Goal: Find contact information: Obtain details needed to contact an individual or organization

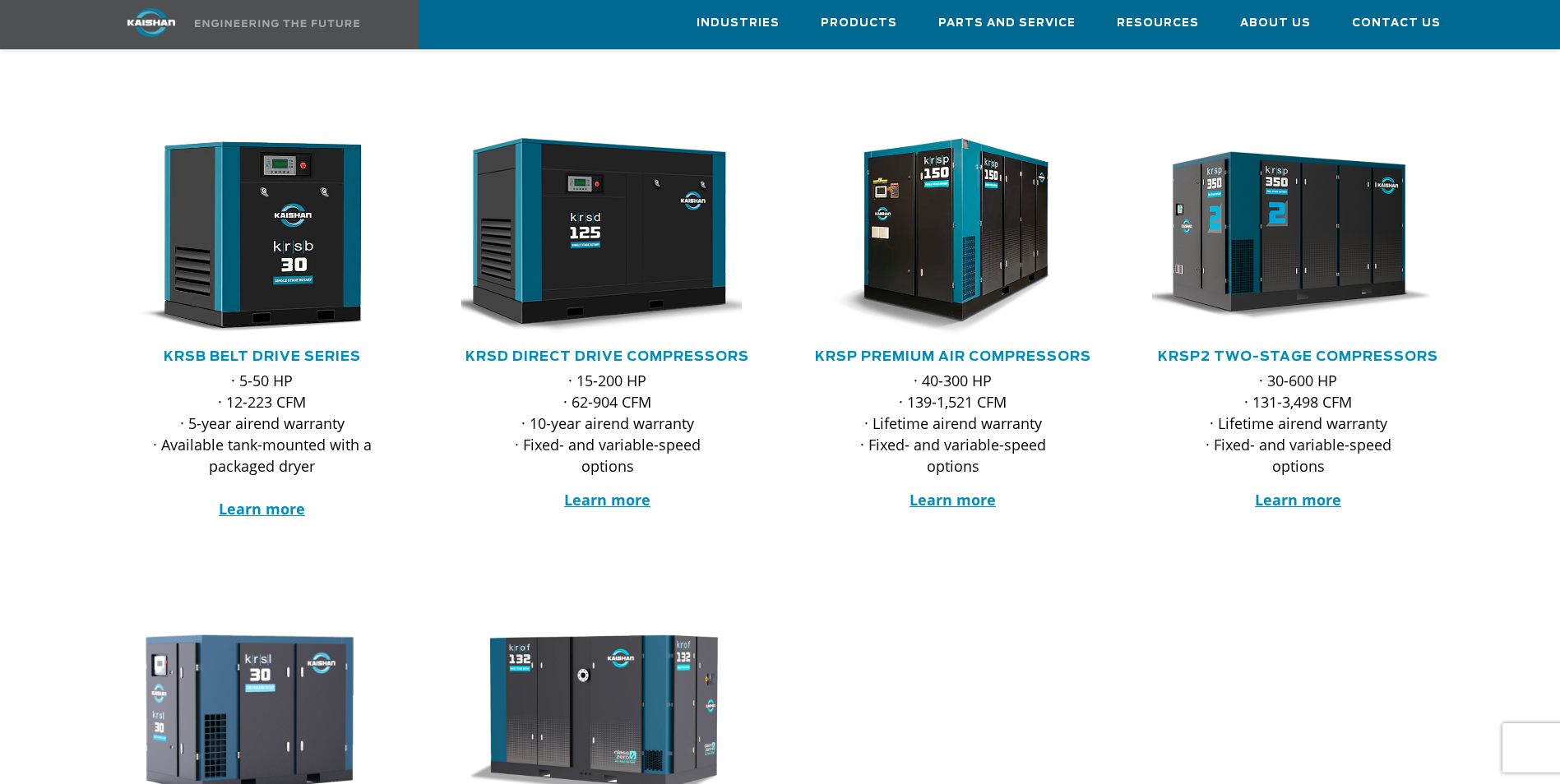
scroll to position [165, 0]
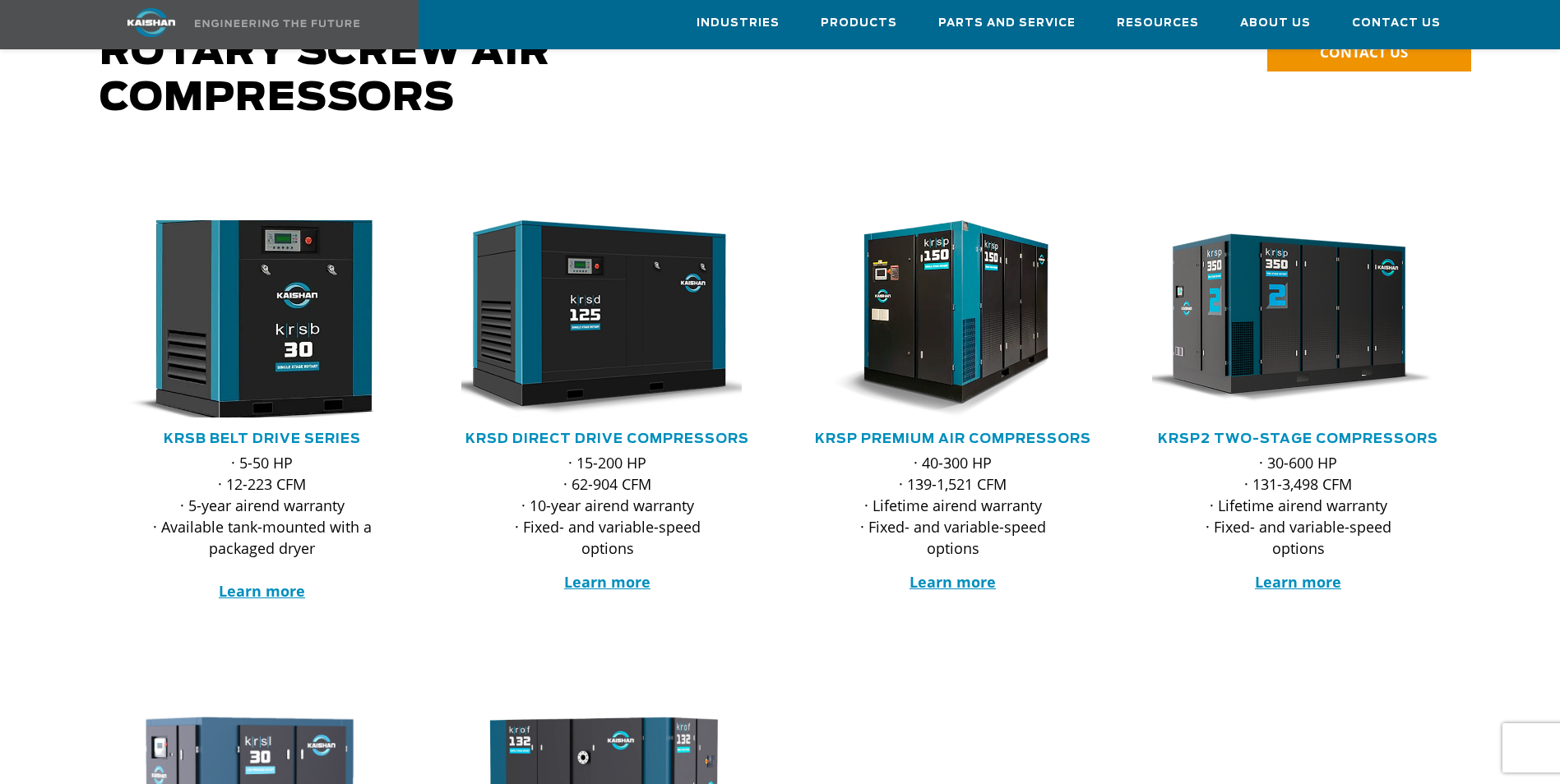
click at [290, 334] on img at bounding box center [250, 318] width 322 height 217
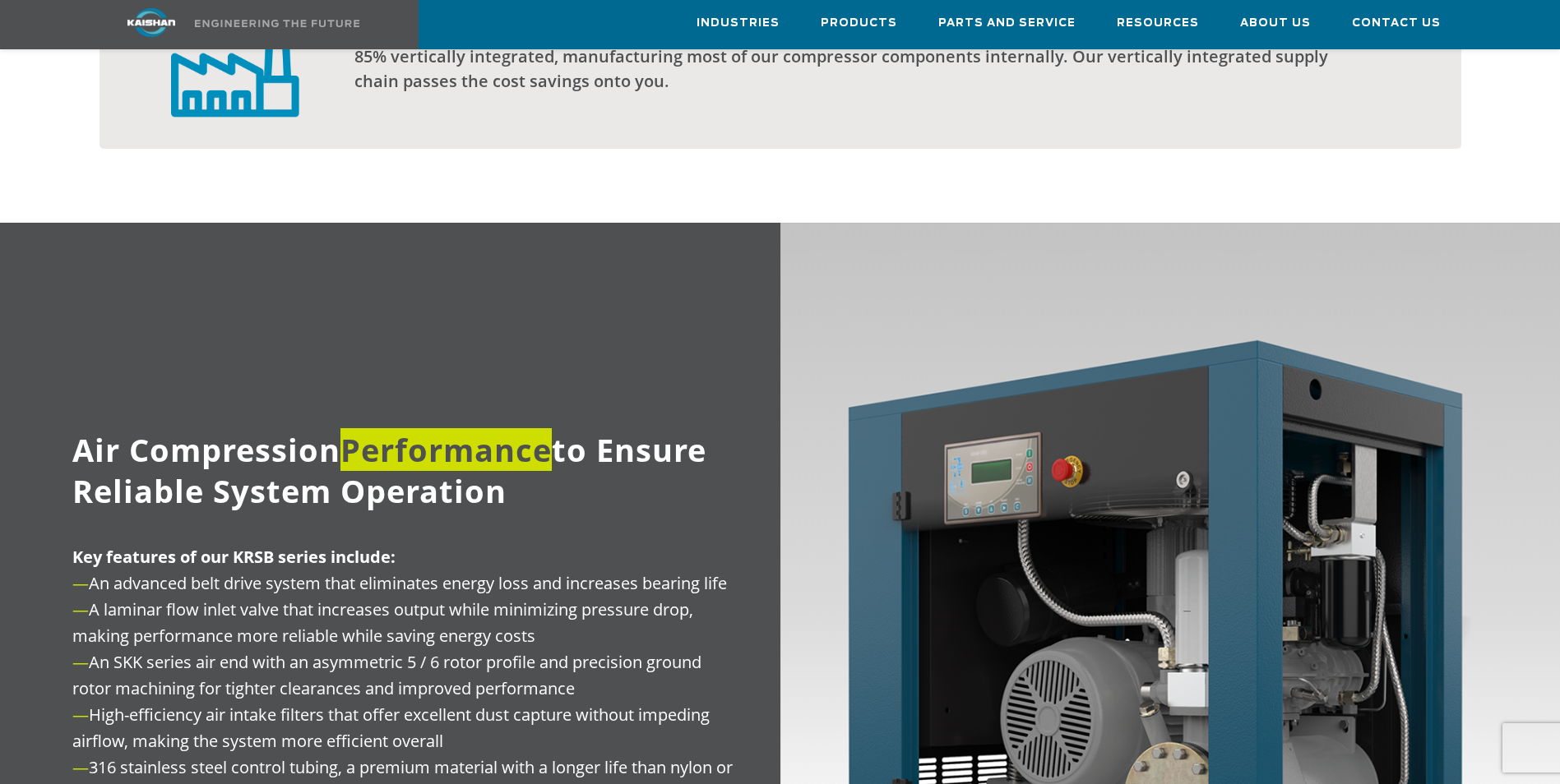
scroll to position [1809, 0]
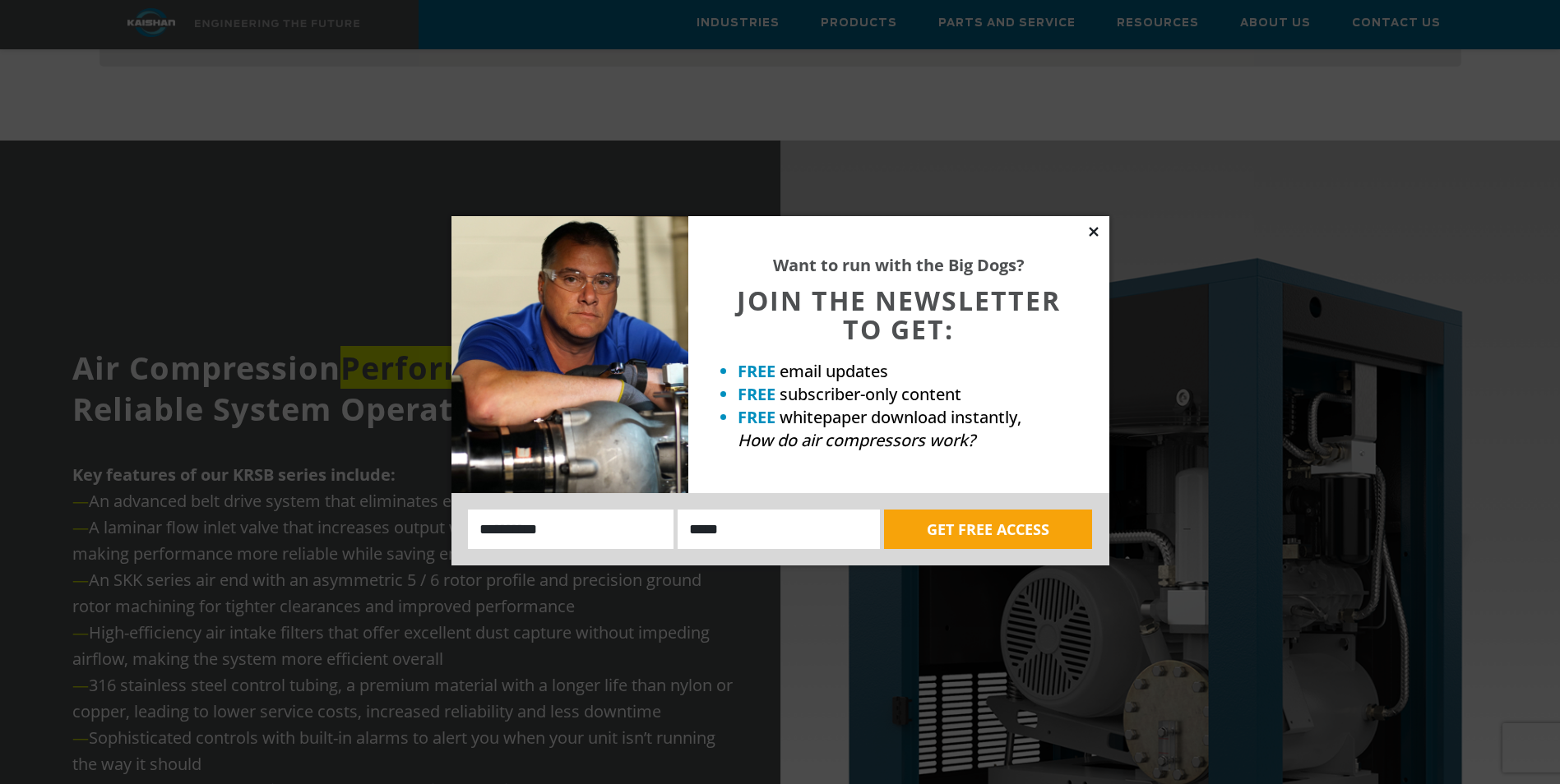
click at [1099, 234] on icon at bounding box center [1094, 231] width 15 height 15
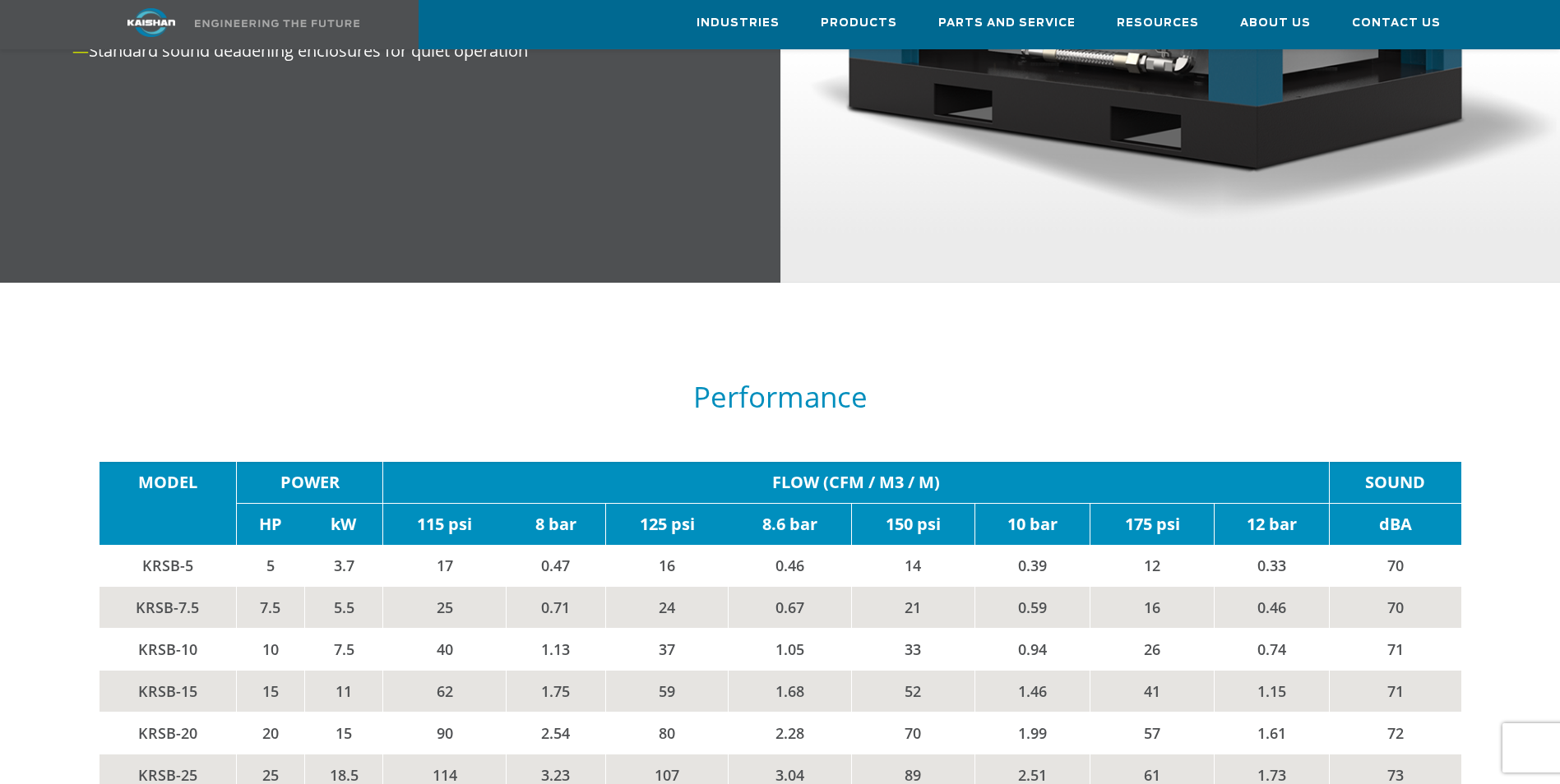
scroll to position [2631, 0]
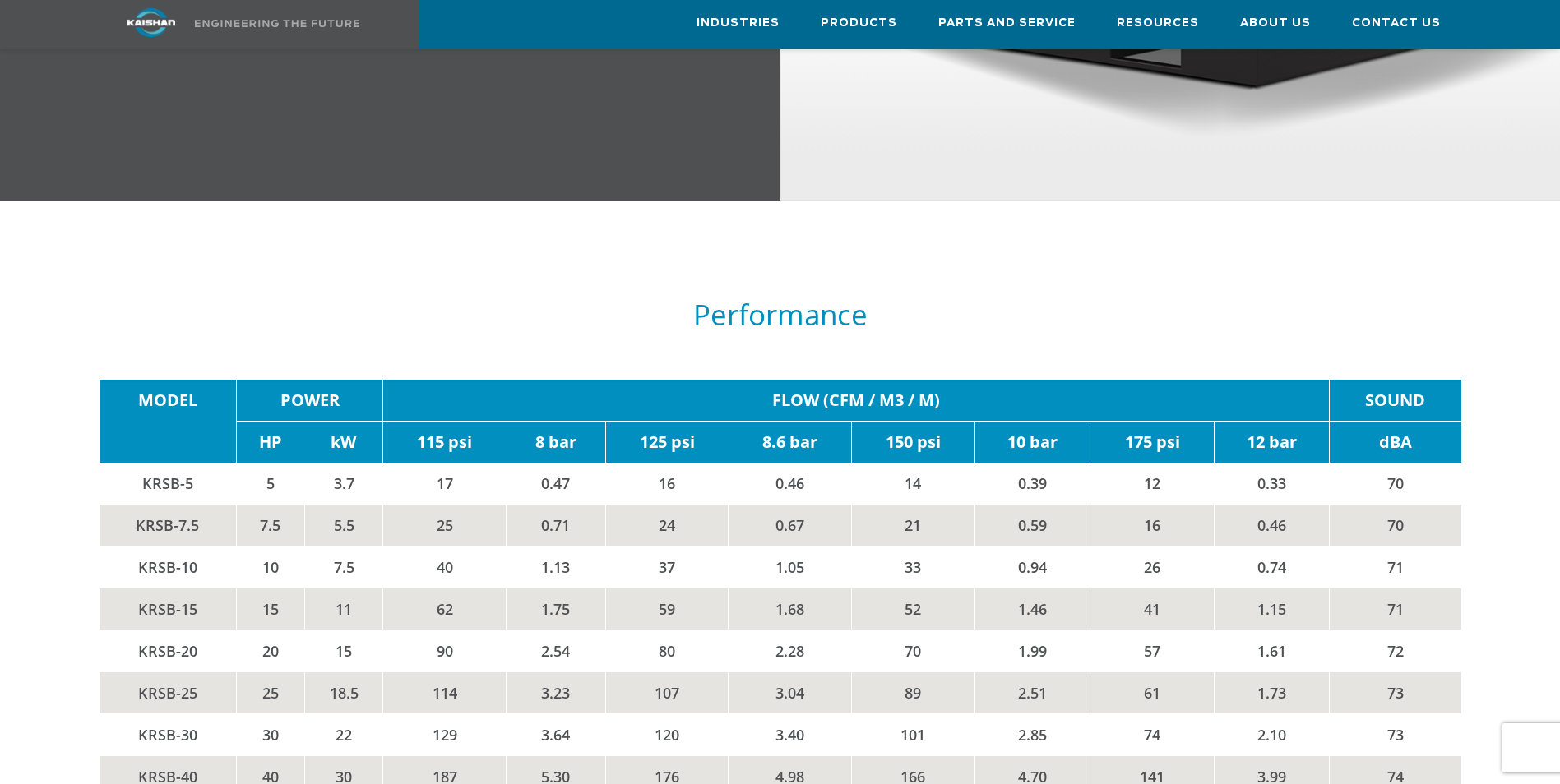
click at [285, 672] on td "25" at bounding box center [270, 693] width 68 height 42
click at [195, 672] on td "KRSB-25" at bounding box center [168, 693] width 137 height 42
click at [986, 679] on td "2.51" at bounding box center [1033, 693] width 115 height 42
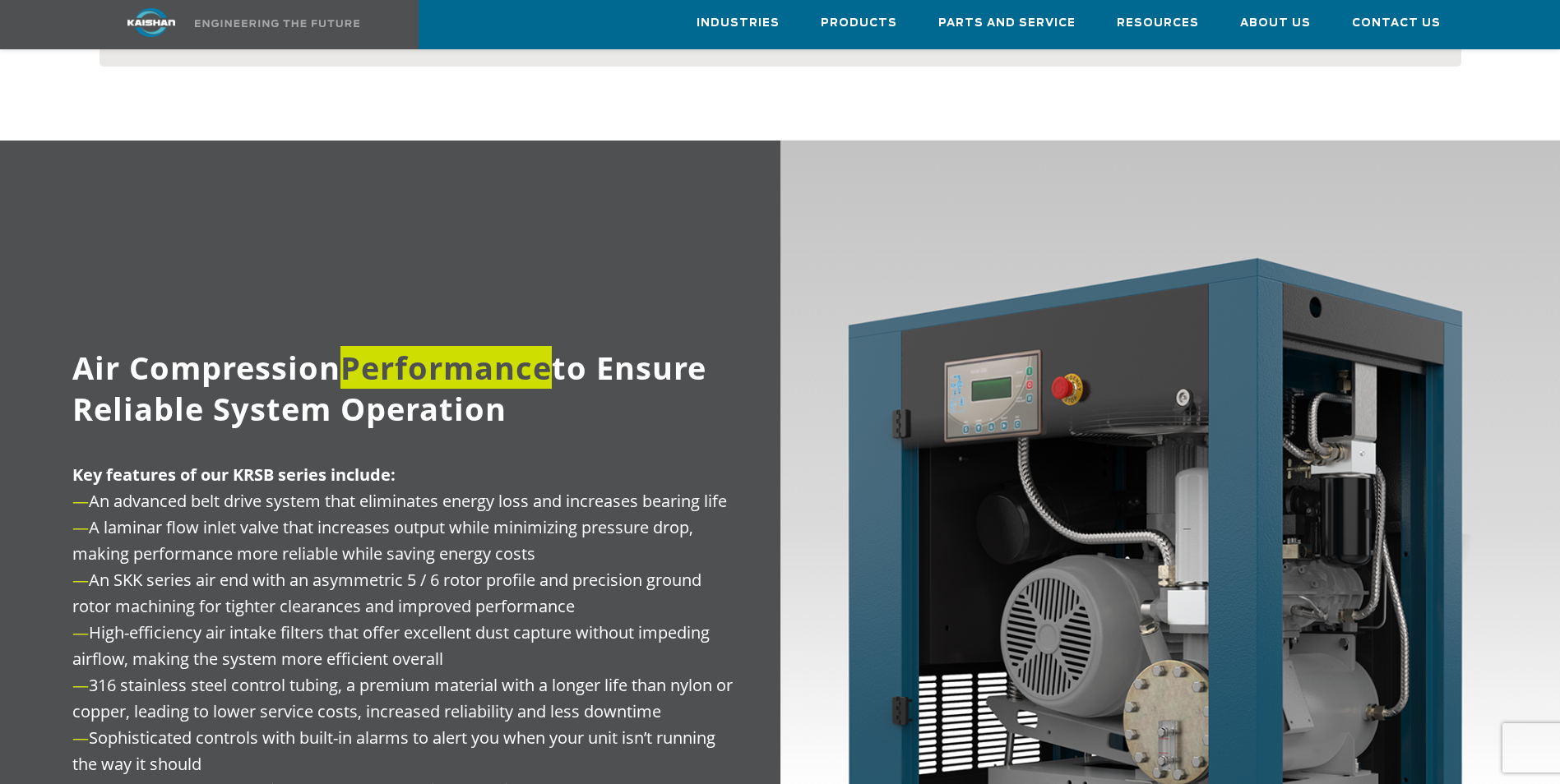
scroll to position [1644, 0]
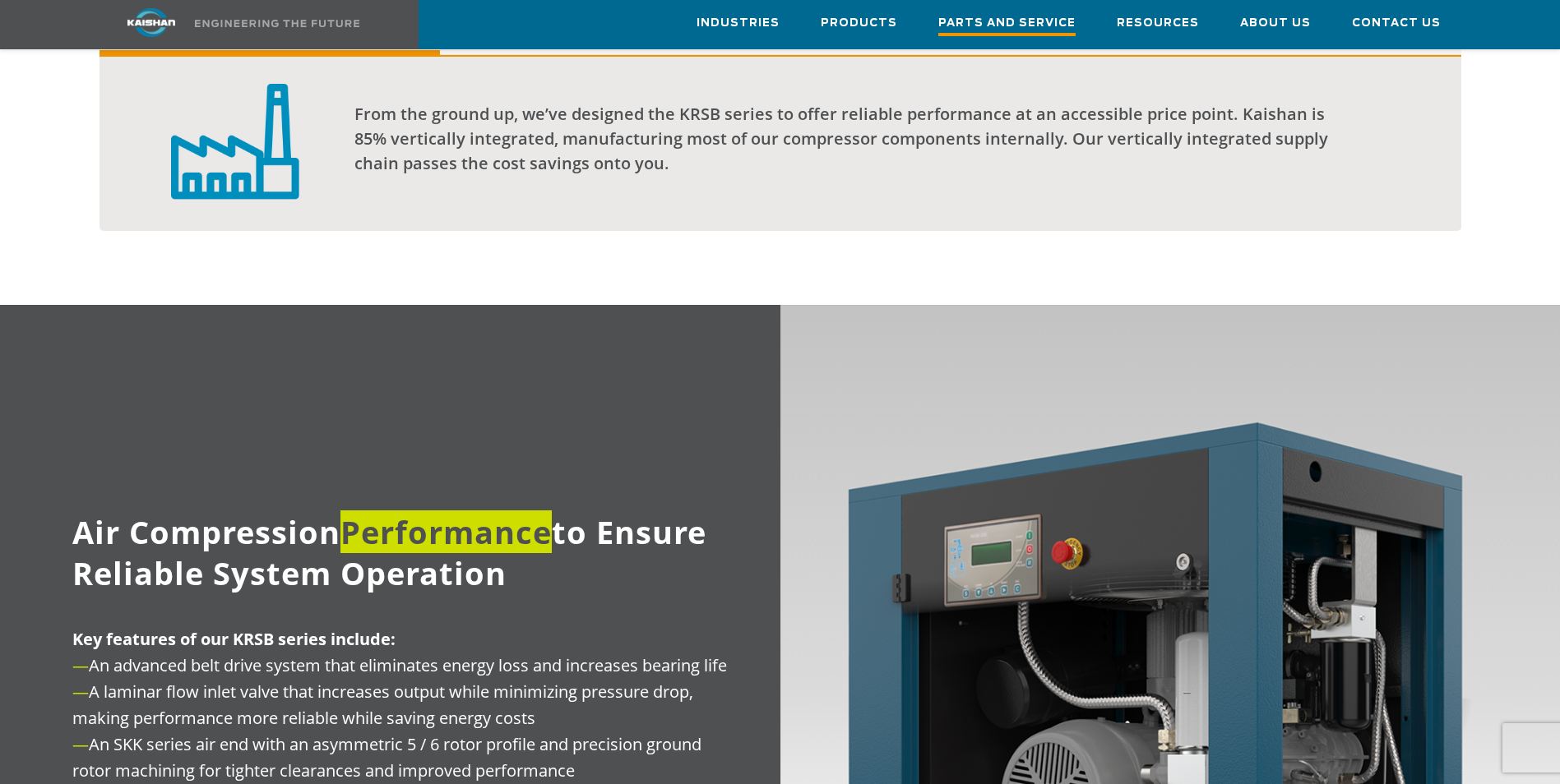
click at [981, 22] on span "Parts and Service" at bounding box center [1007, 25] width 137 height 22
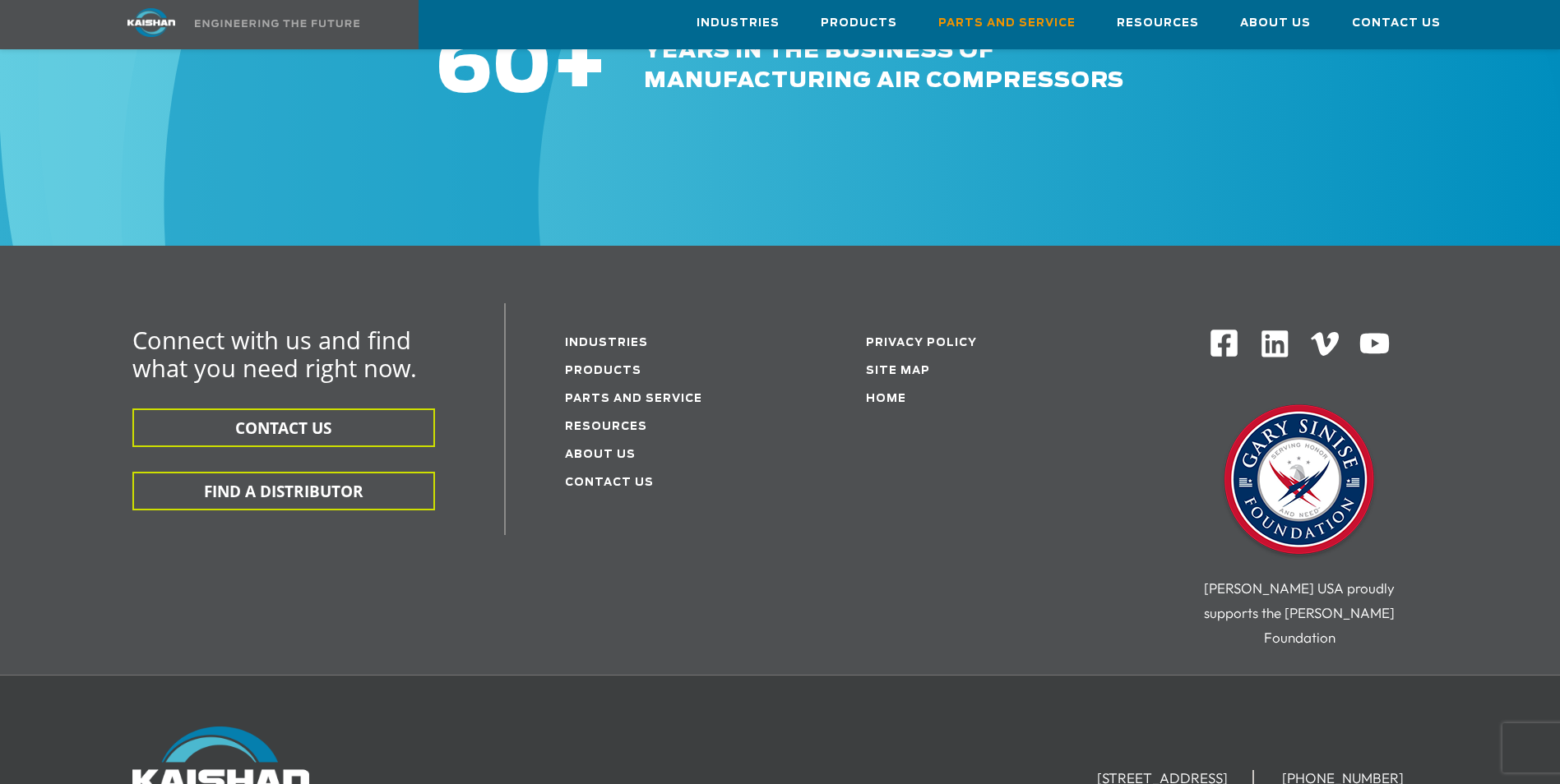
scroll to position [1809, 0]
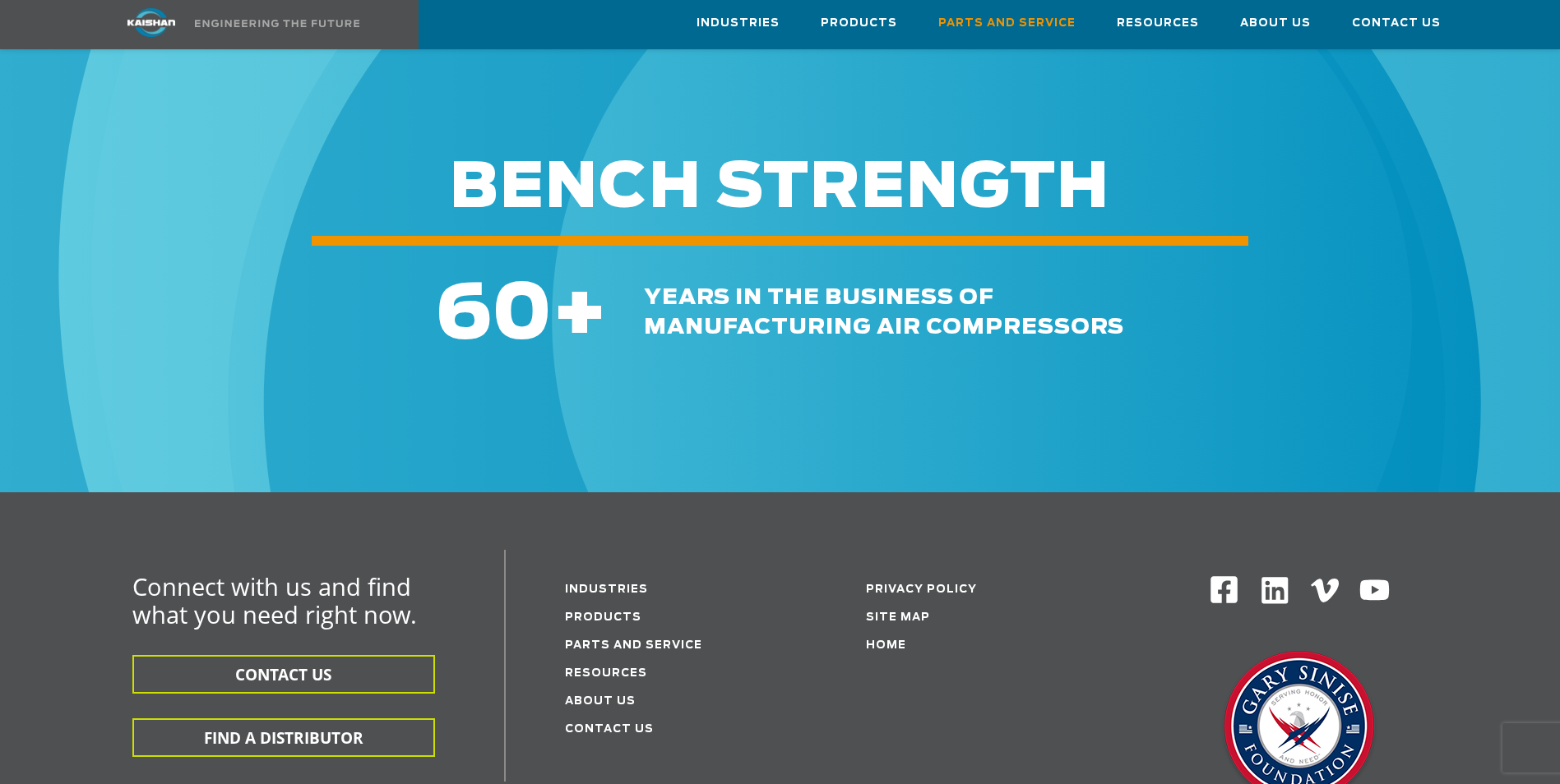
click at [595, 715] on li "Contact Us" at bounding box center [672, 728] width 215 height 28
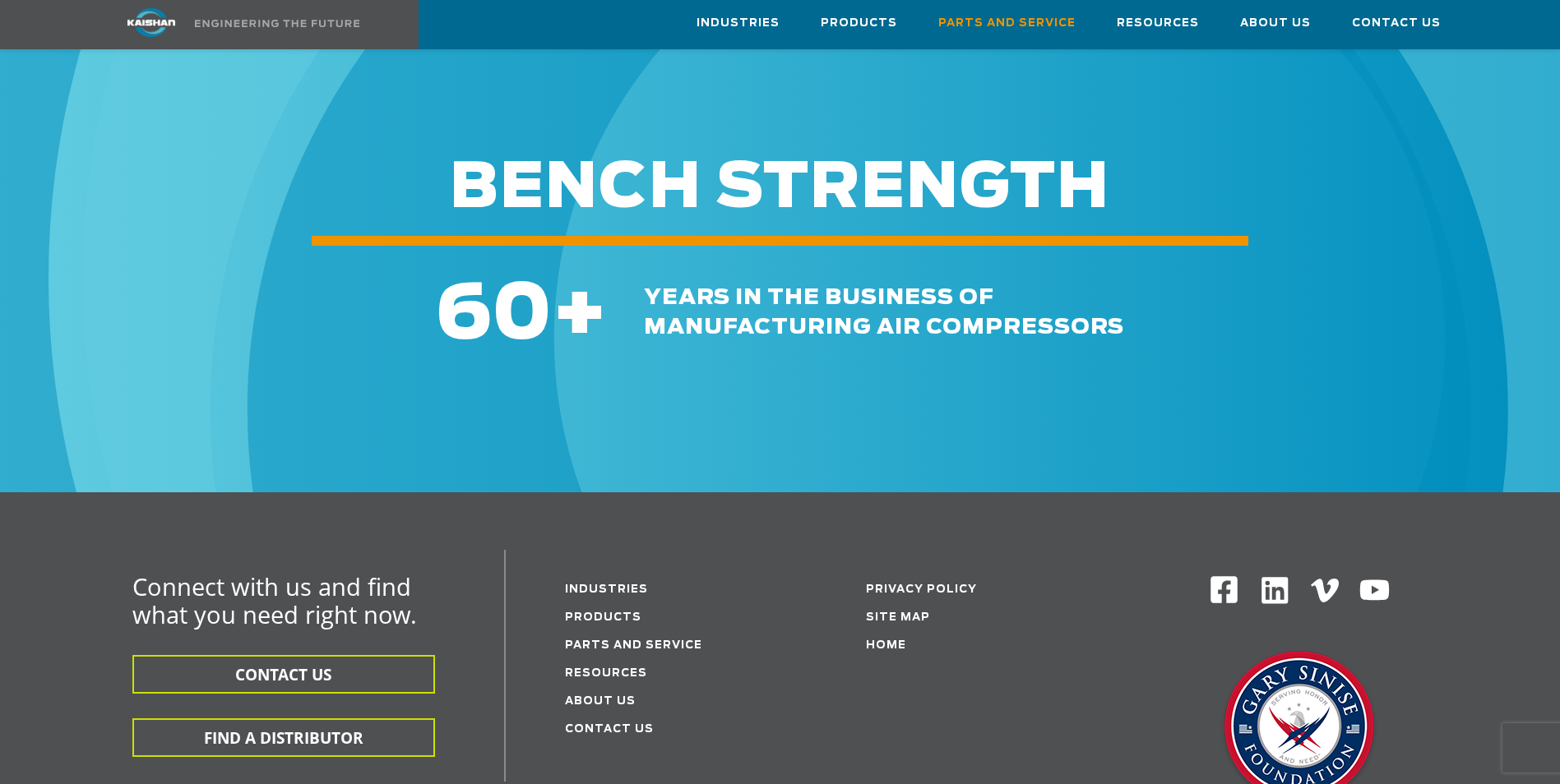
scroll to position [1972, 0]
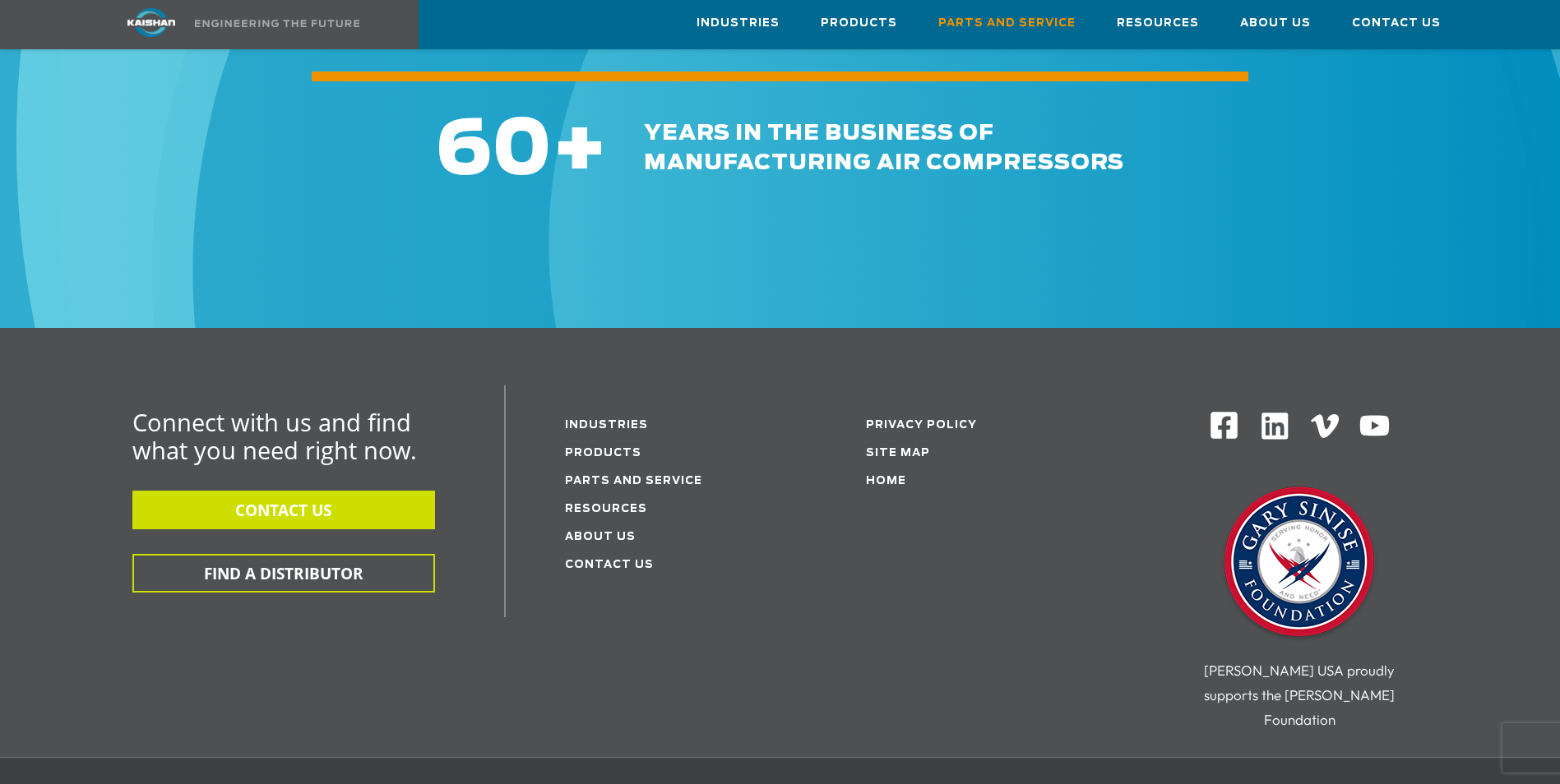
click at [289, 491] on button "CONTACT US" at bounding box center [284, 509] width 302 height 39
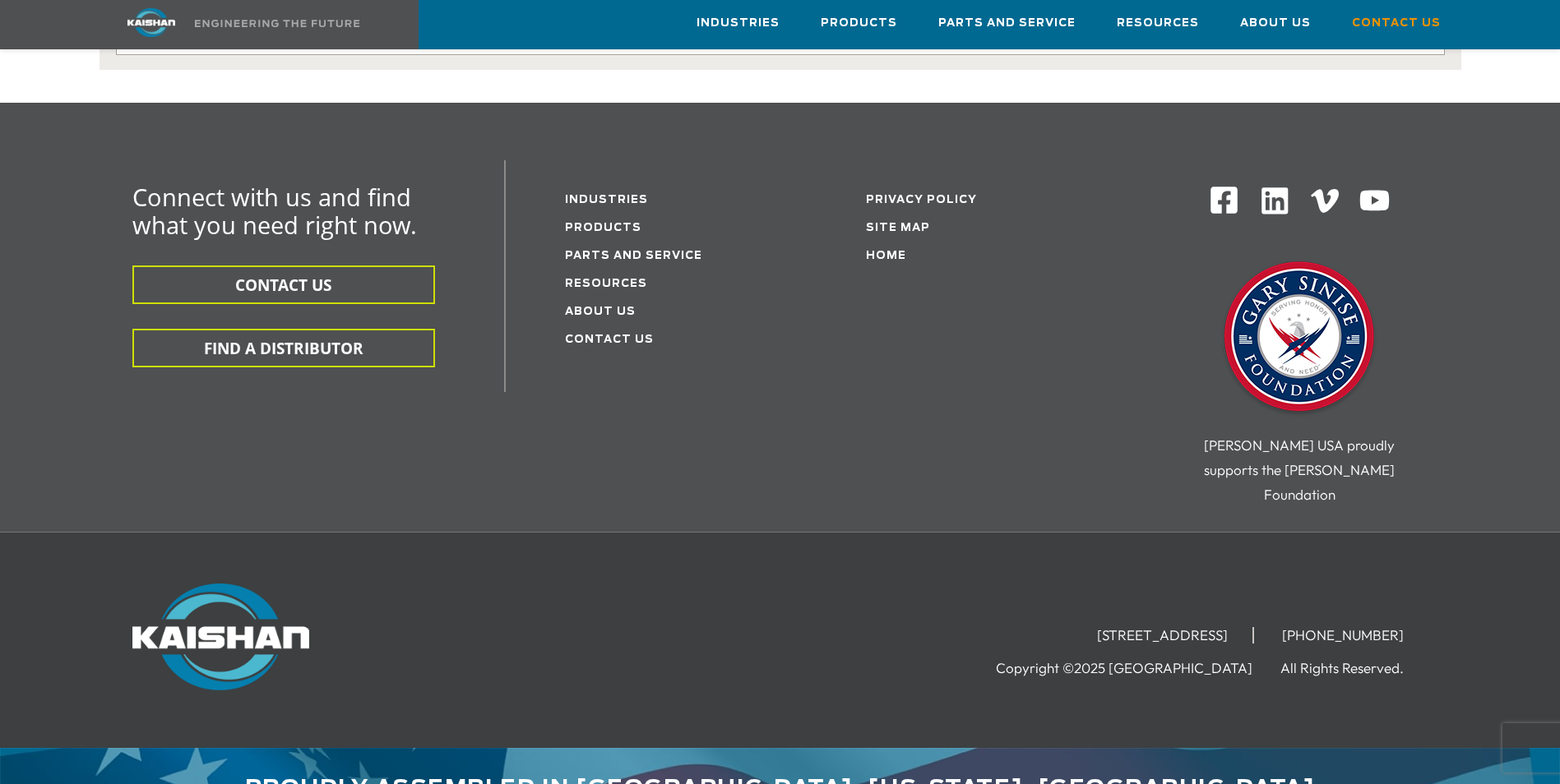
scroll to position [18, 0]
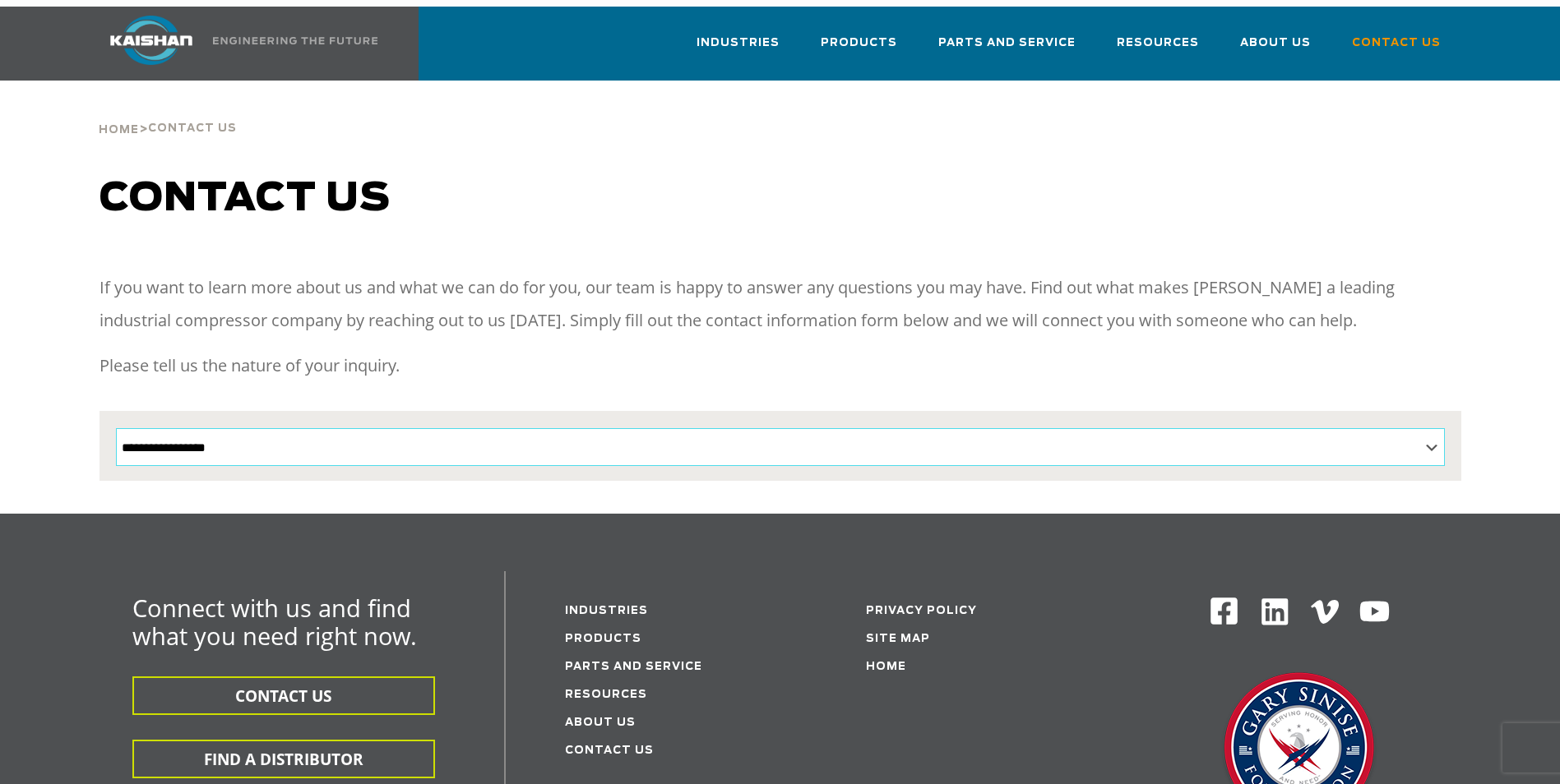
click at [1431, 428] on select "**********" at bounding box center [780, 447] width 1329 height 38
select select "**********"
click at [116, 428] on select "**********" at bounding box center [780, 447] width 1329 height 38
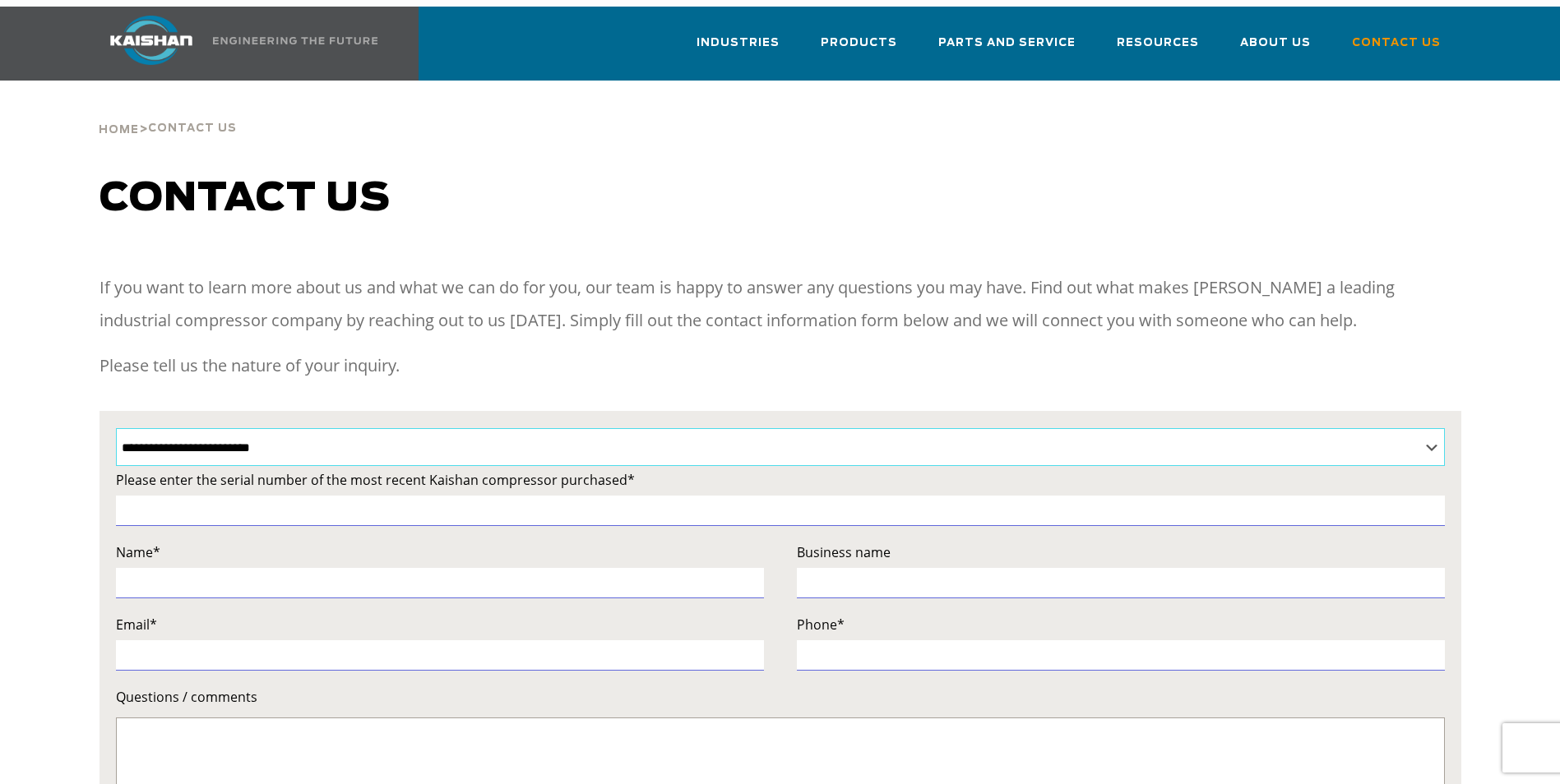
scroll to position [0, 0]
